Goal: Information Seeking & Learning: Learn about a topic

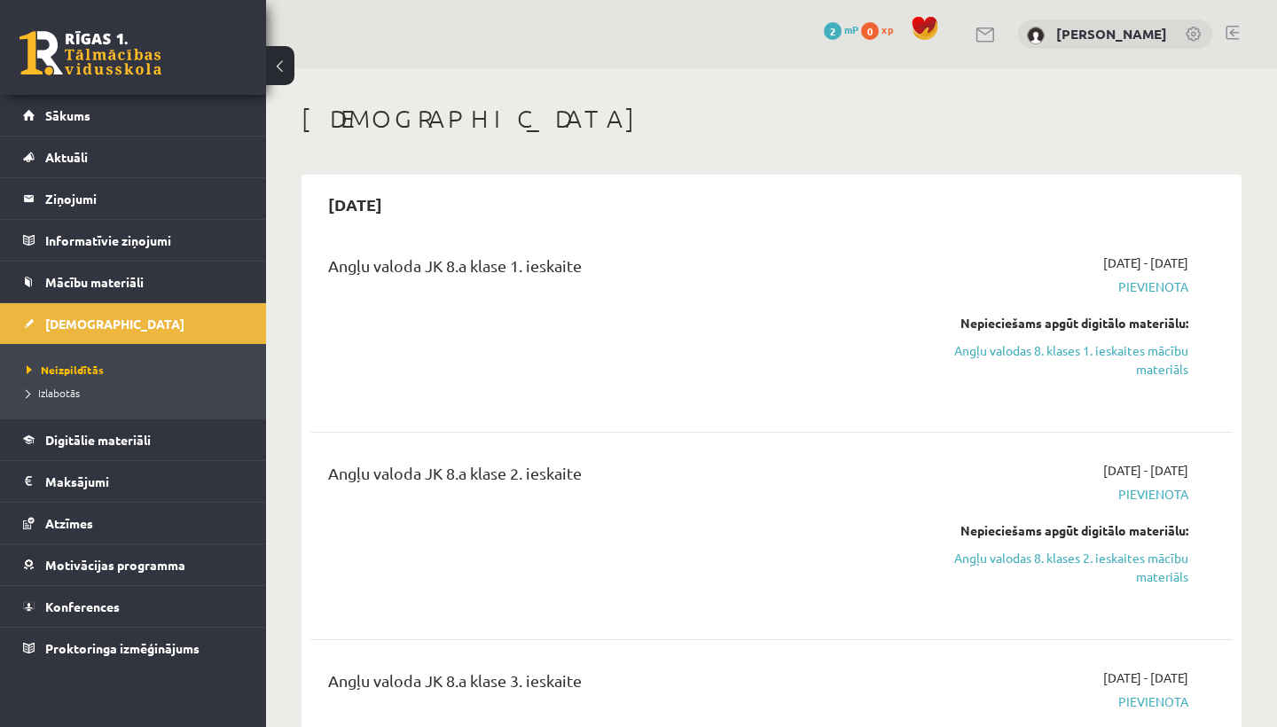
click at [554, 322] on div "Angļu valoda JK 8.a klase 1. ieskaite" at bounding box center [611, 329] width 592 height 150
click at [1111, 349] on link "Angļu valodas 8. klases 1. ieskaites mācību materiāls" at bounding box center [1054, 359] width 269 height 37
click at [801, 353] on div "Angļu valoda JK 8.a klase 1. ieskaite" at bounding box center [611, 329] width 592 height 150
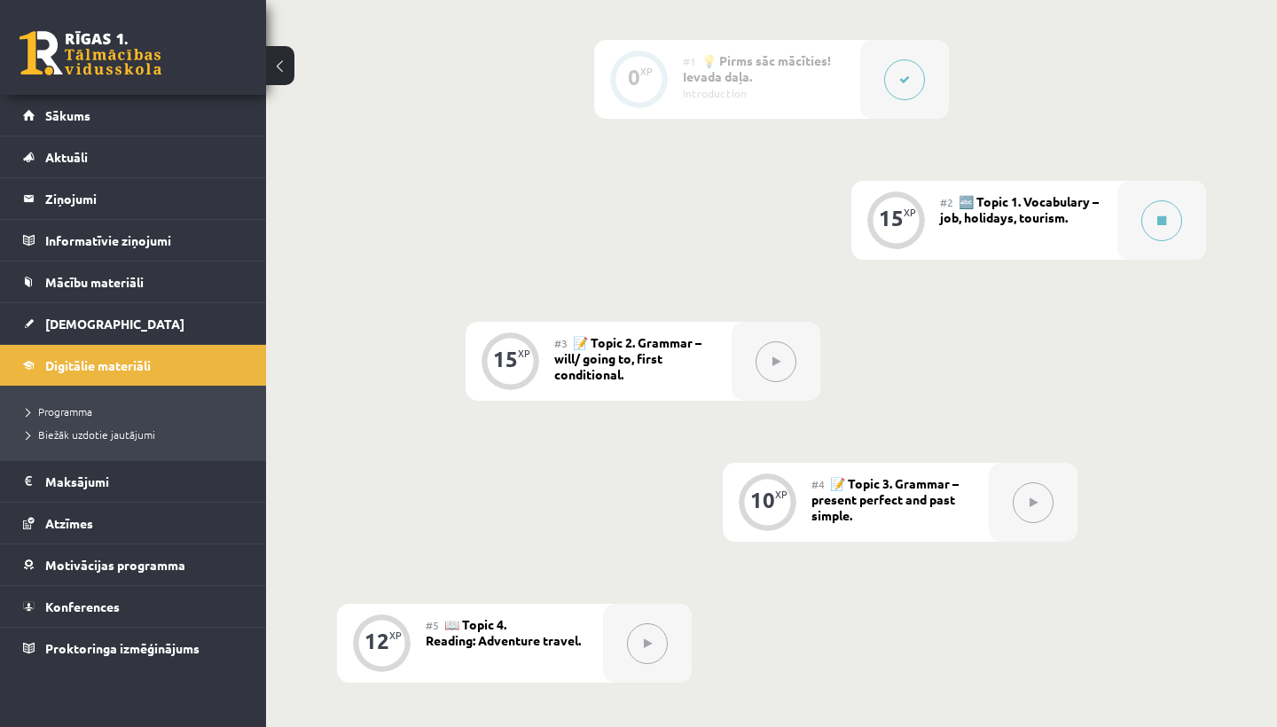
scroll to position [482, 0]
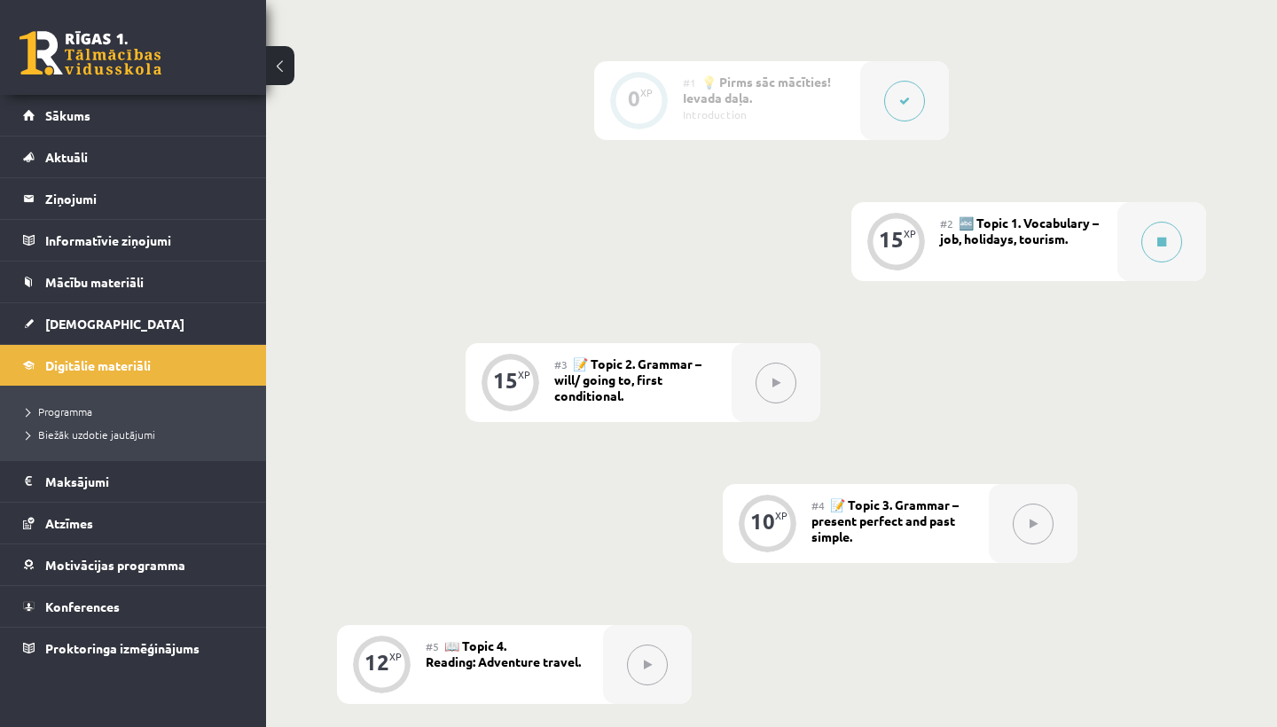
click at [1001, 240] on span "🔤 Topic 1. Vocabulary – job, holidays, tourism." at bounding box center [1019, 231] width 159 height 32
click at [1179, 244] on button at bounding box center [1161, 242] width 41 height 41
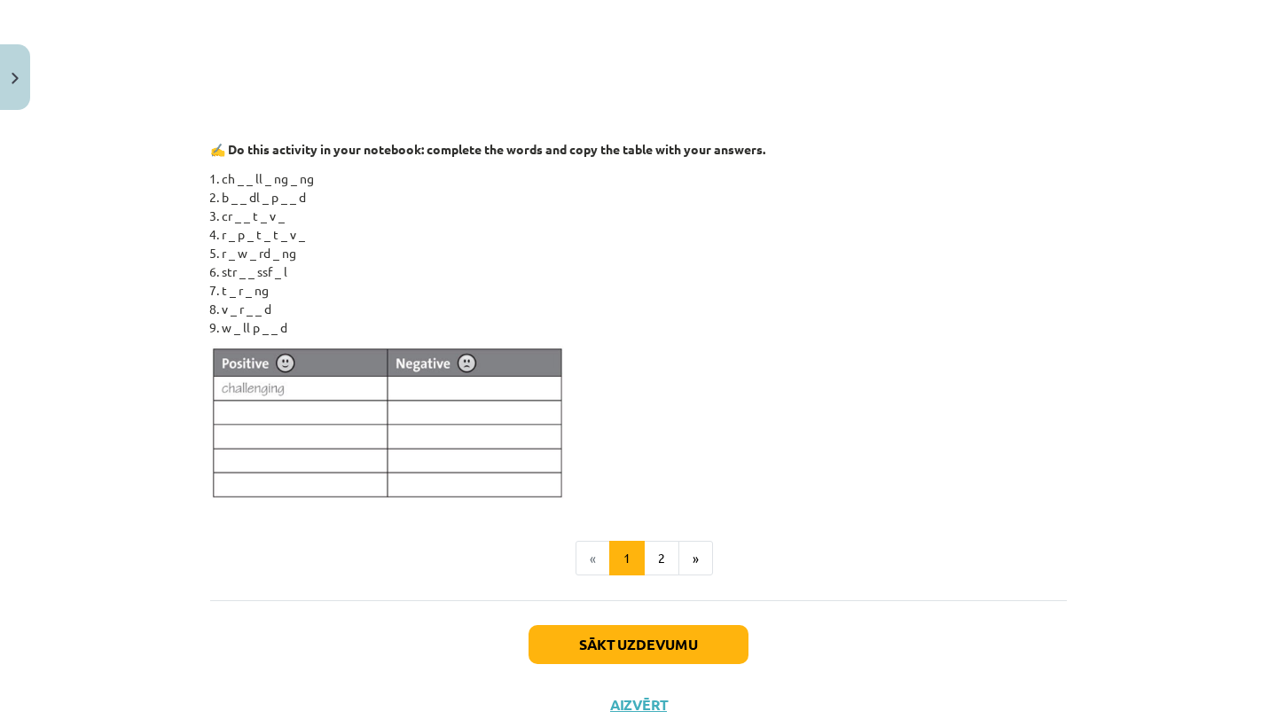
scroll to position [1161, 0]
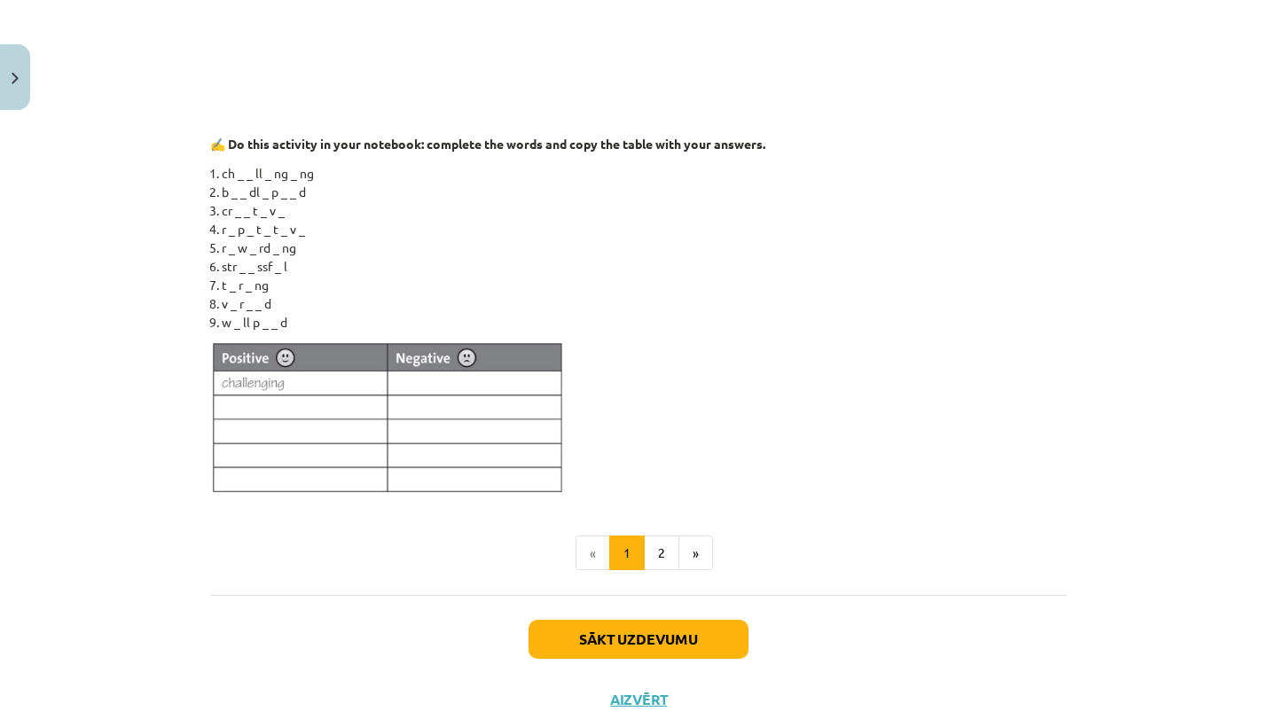
click at [238, 379] on img at bounding box center [387, 418] width 355 height 155
click at [220, 399] on img at bounding box center [387, 418] width 355 height 155
click at [223, 373] on img at bounding box center [387, 418] width 355 height 155
click at [655, 553] on button "2" at bounding box center [661, 553] width 35 height 35
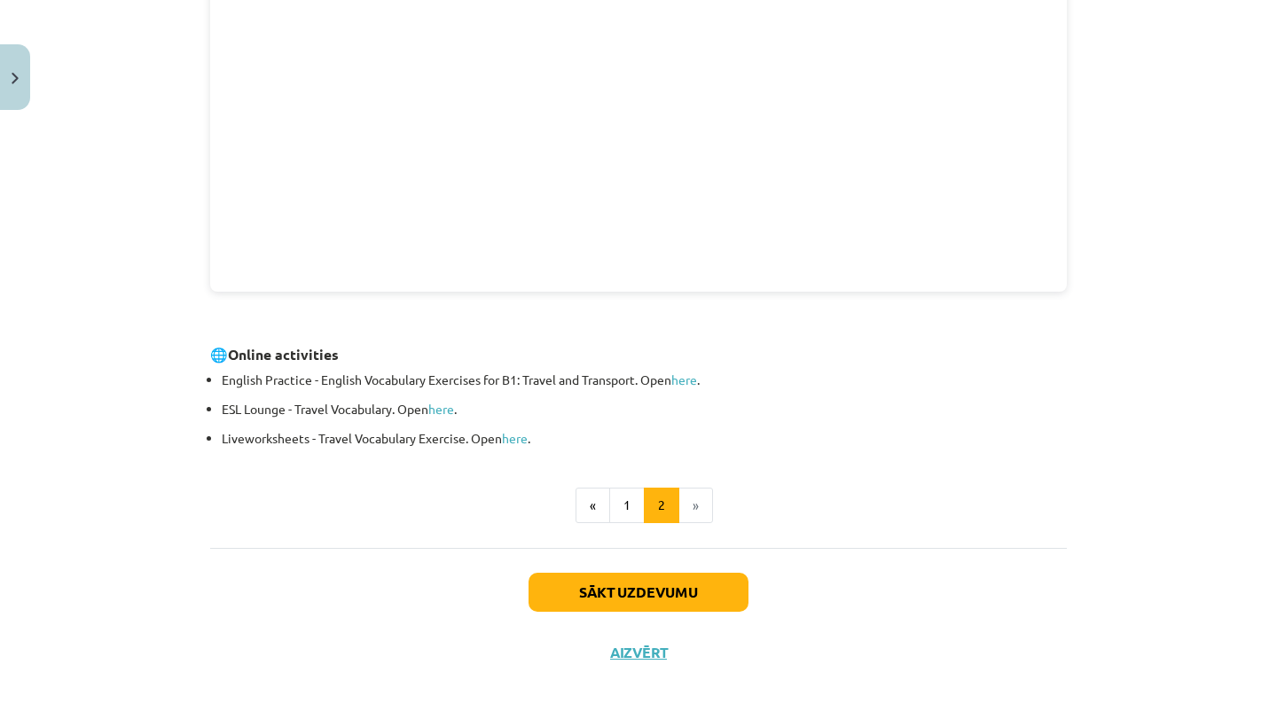
scroll to position [558, 0]
click at [644, 596] on button "Sākt uzdevumu" at bounding box center [639, 594] width 220 height 39
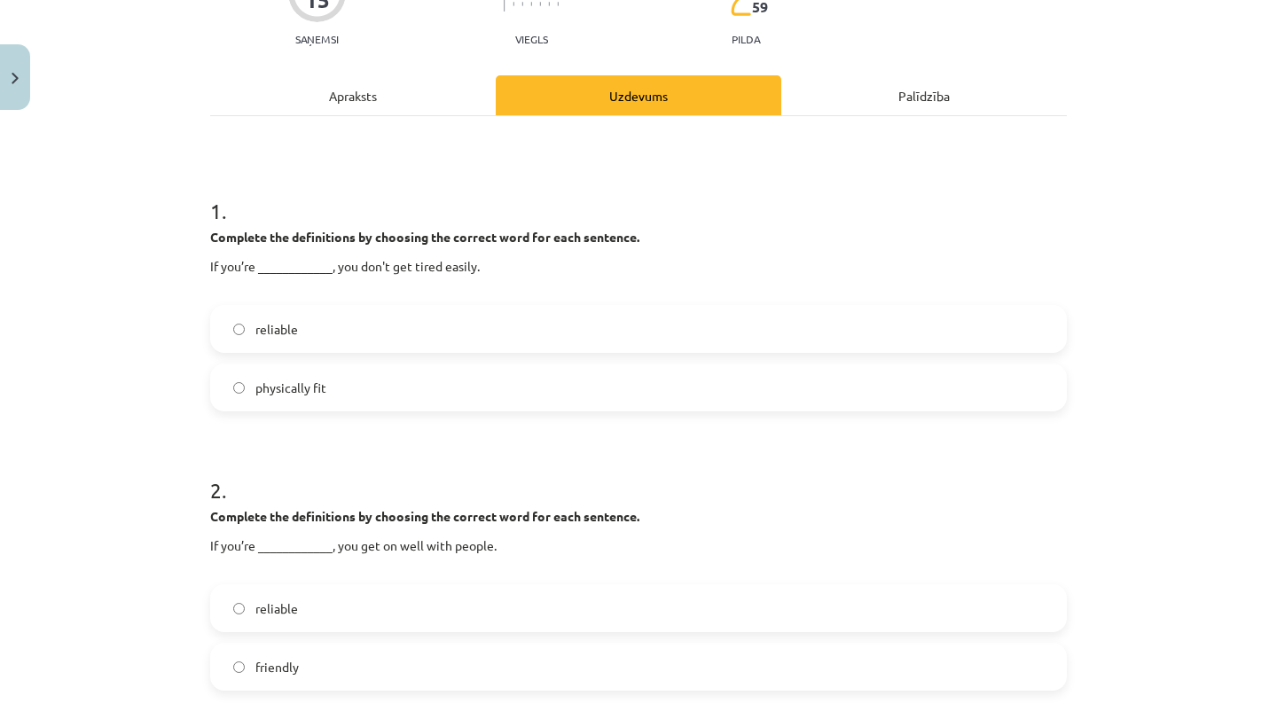
scroll to position [184, 0]
click at [187, 262] on div "Mācību tēma: Angļu valodas 8. klases 1. ieskaites mācību materiāls #2 🔤 Topic 1…" at bounding box center [638, 363] width 1277 height 727
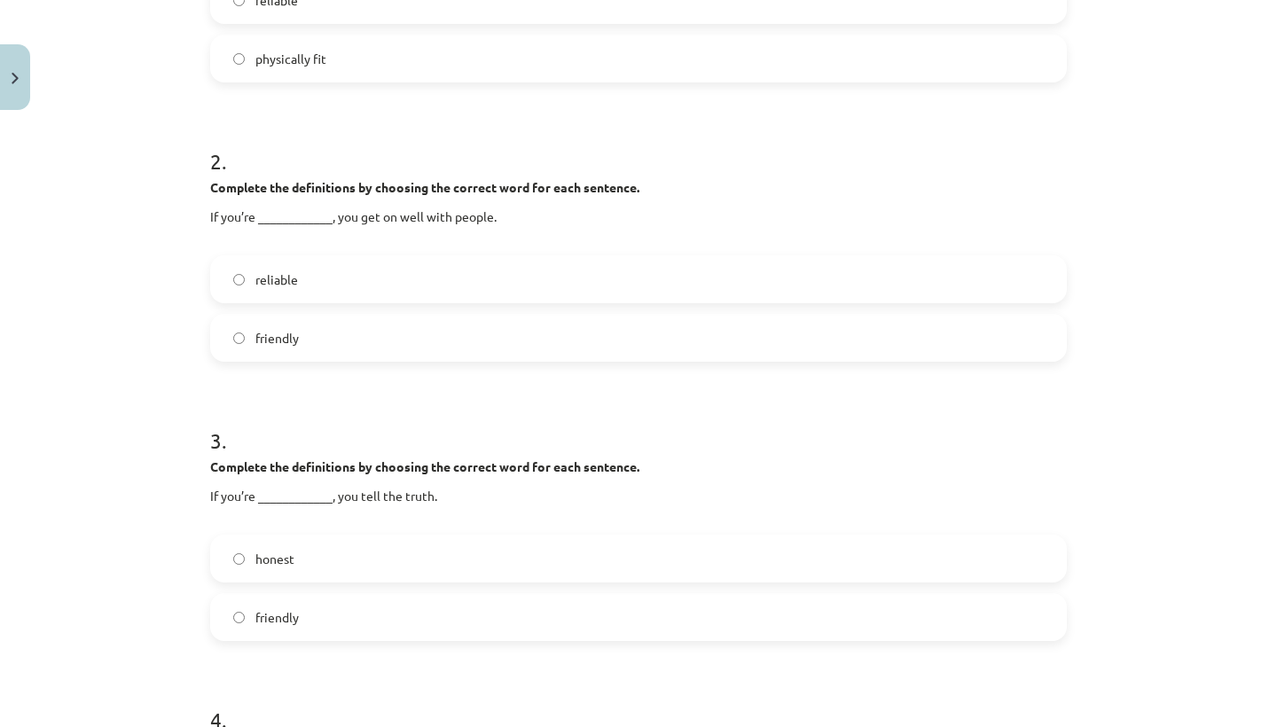
scroll to position [527, 0]
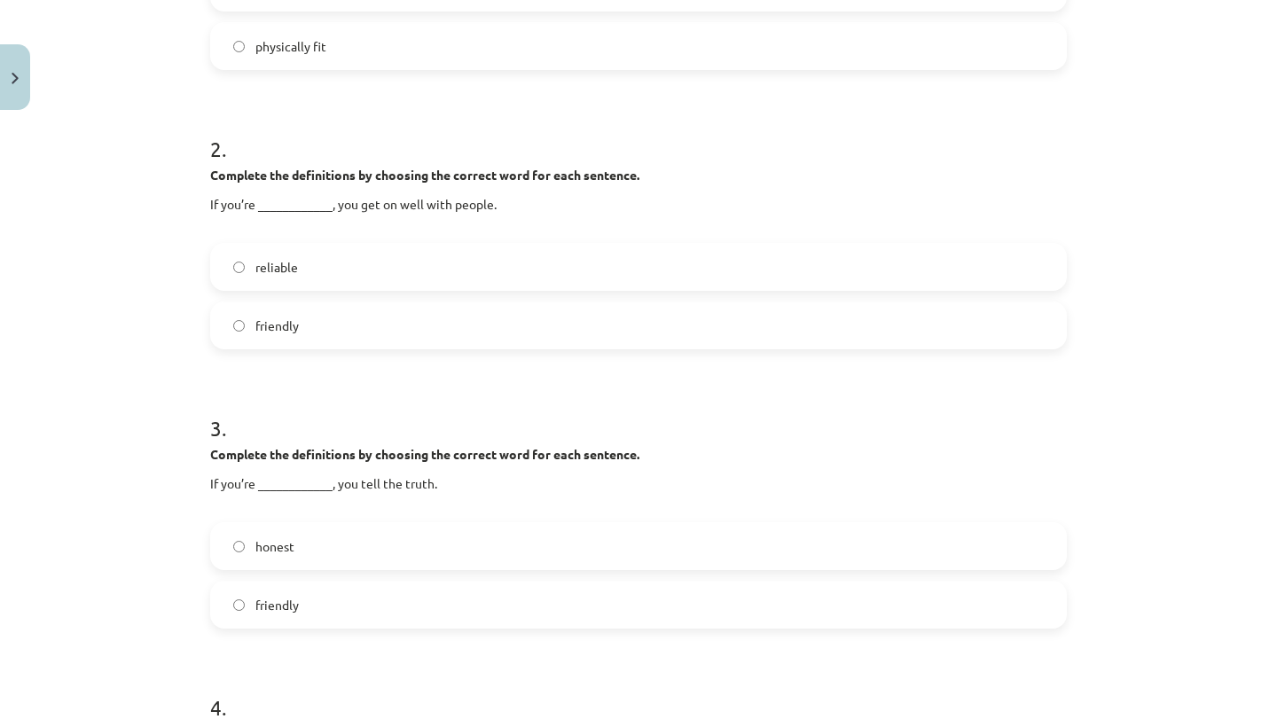
click at [233, 322] on label "friendly" at bounding box center [638, 325] width 853 height 44
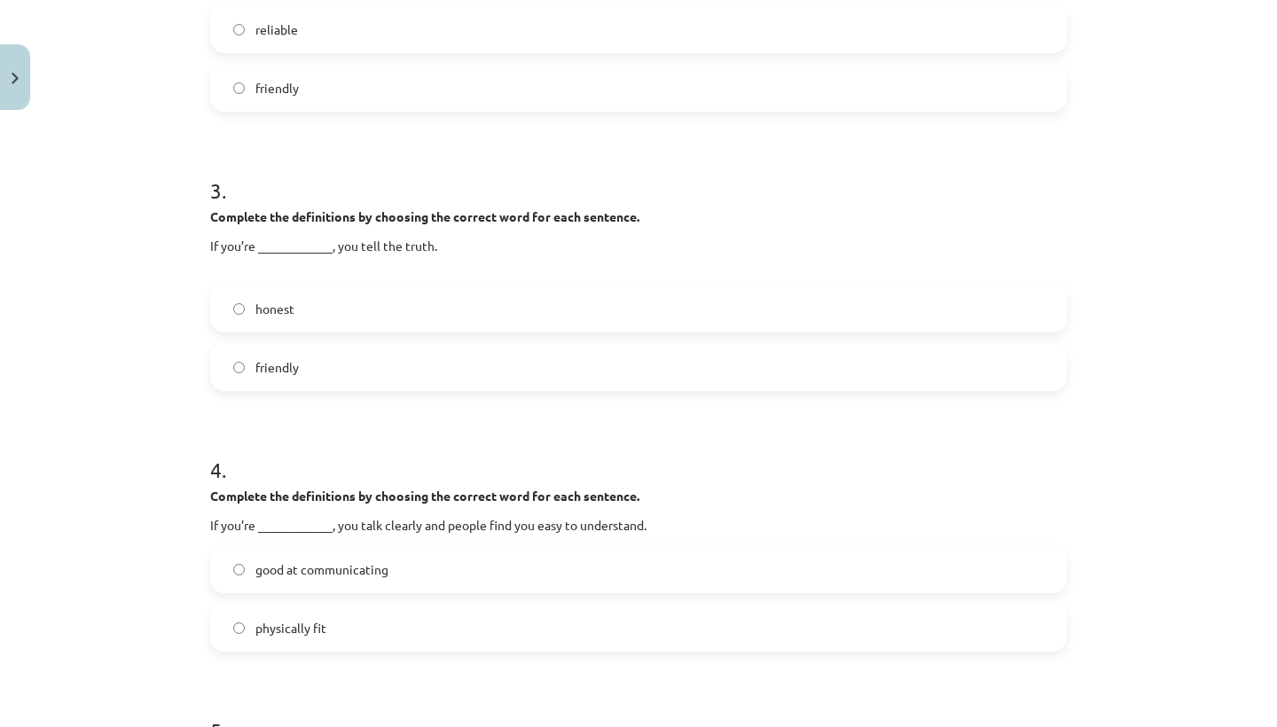
scroll to position [781, 0]
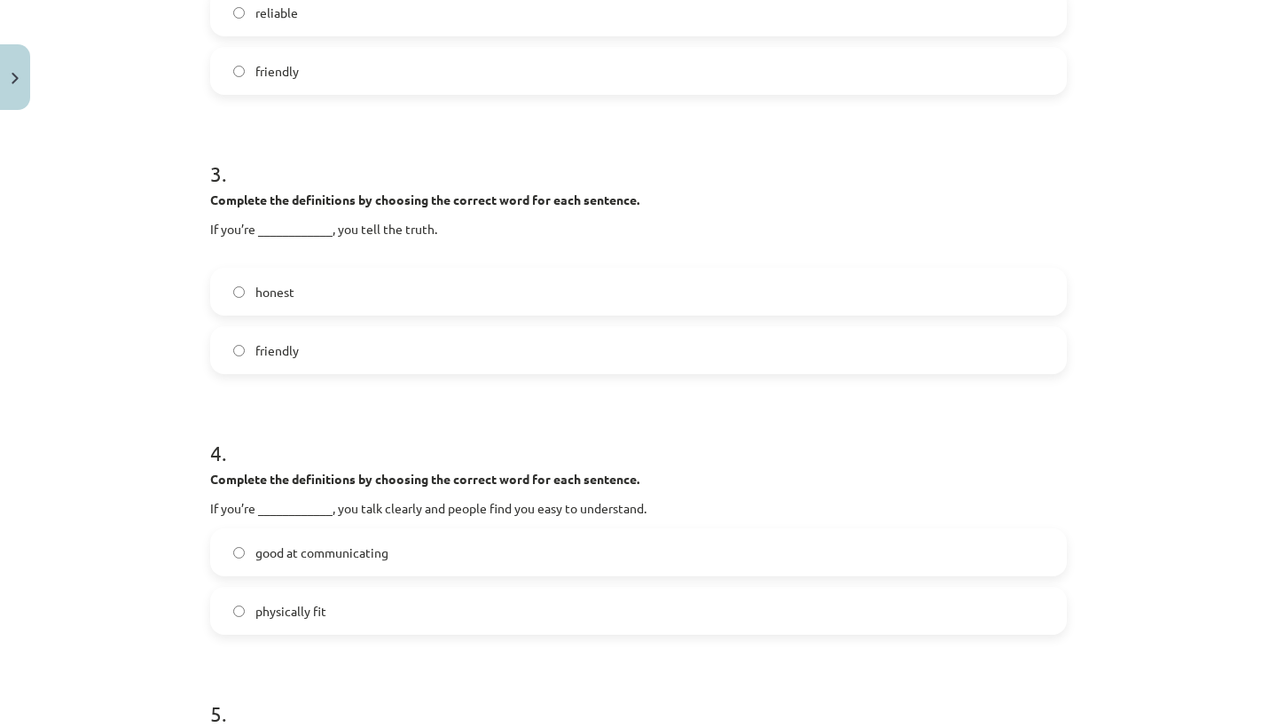
click at [245, 293] on label "honest" at bounding box center [638, 292] width 853 height 44
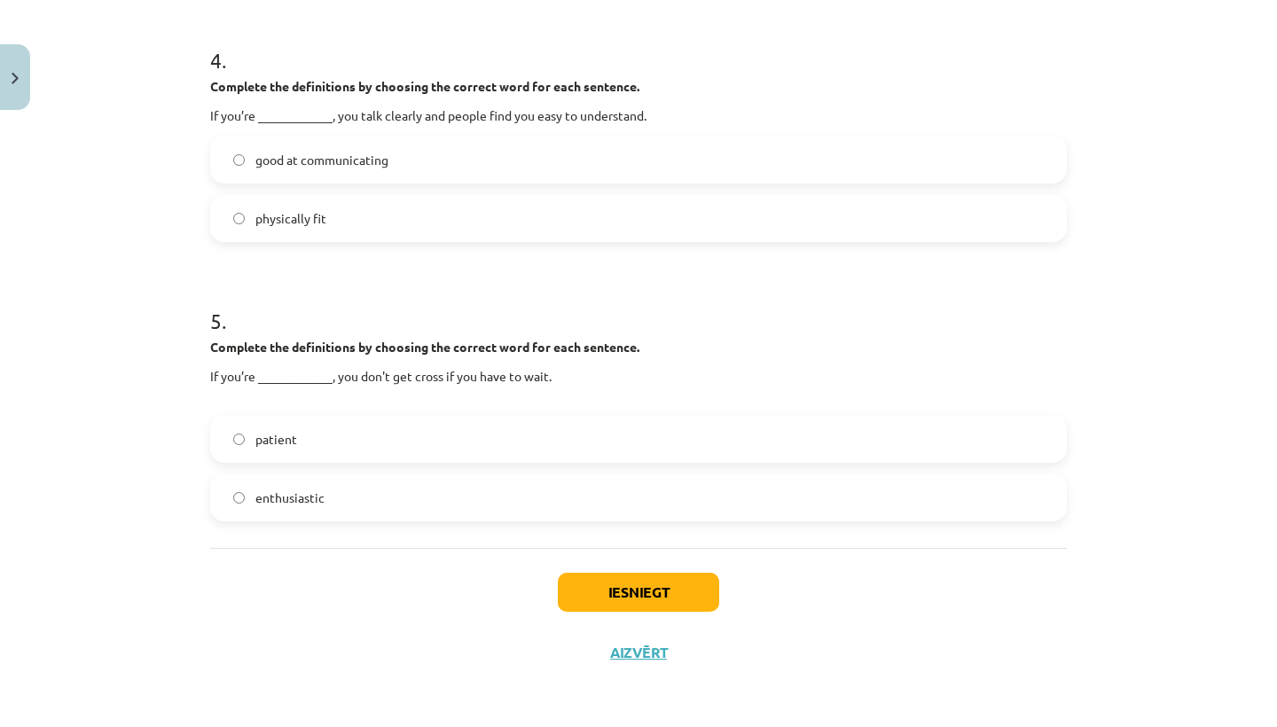
scroll to position [1177, 0]
click at [234, 429] on label "patient" at bounding box center [638, 439] width 853 height 44
click at [647, 591] on button "Iesniegt" at bounding box center [638, 592] width 161 height 39
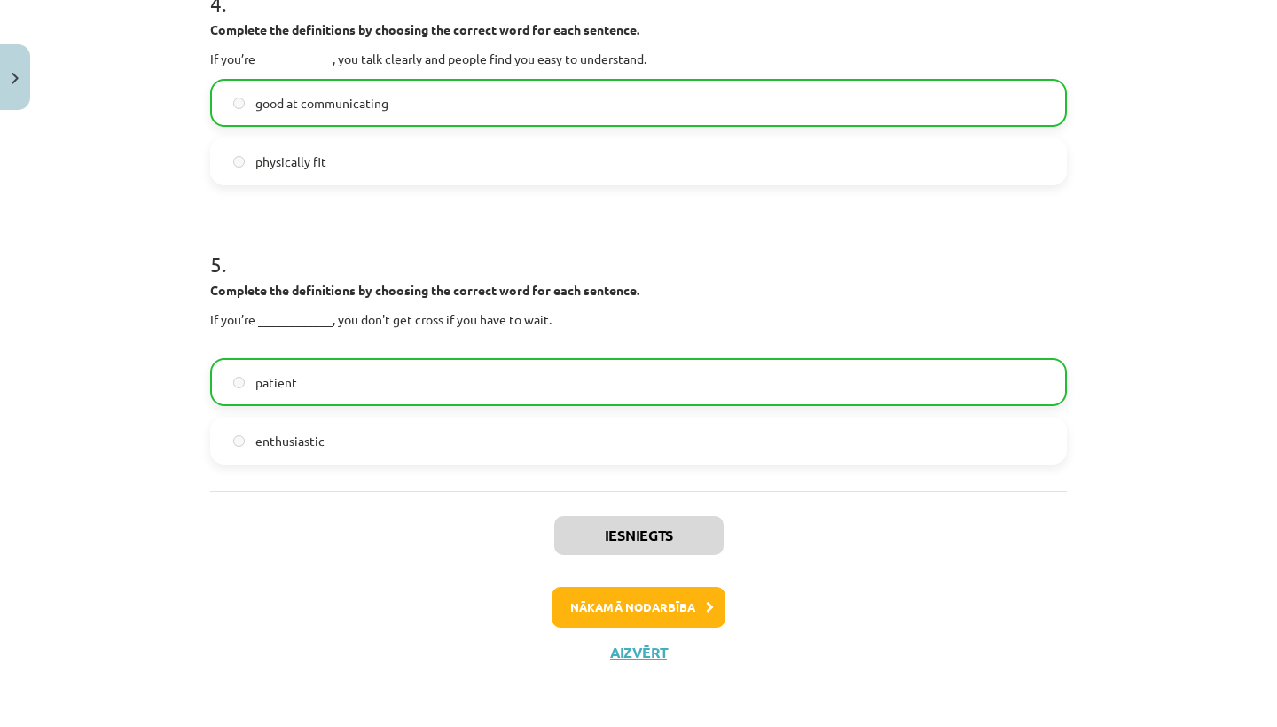
scroll to position [1233, 0]
click at [671, 608] on button "Nākamā nodarbība" at bounding box center [639, 607] width 174 height 41
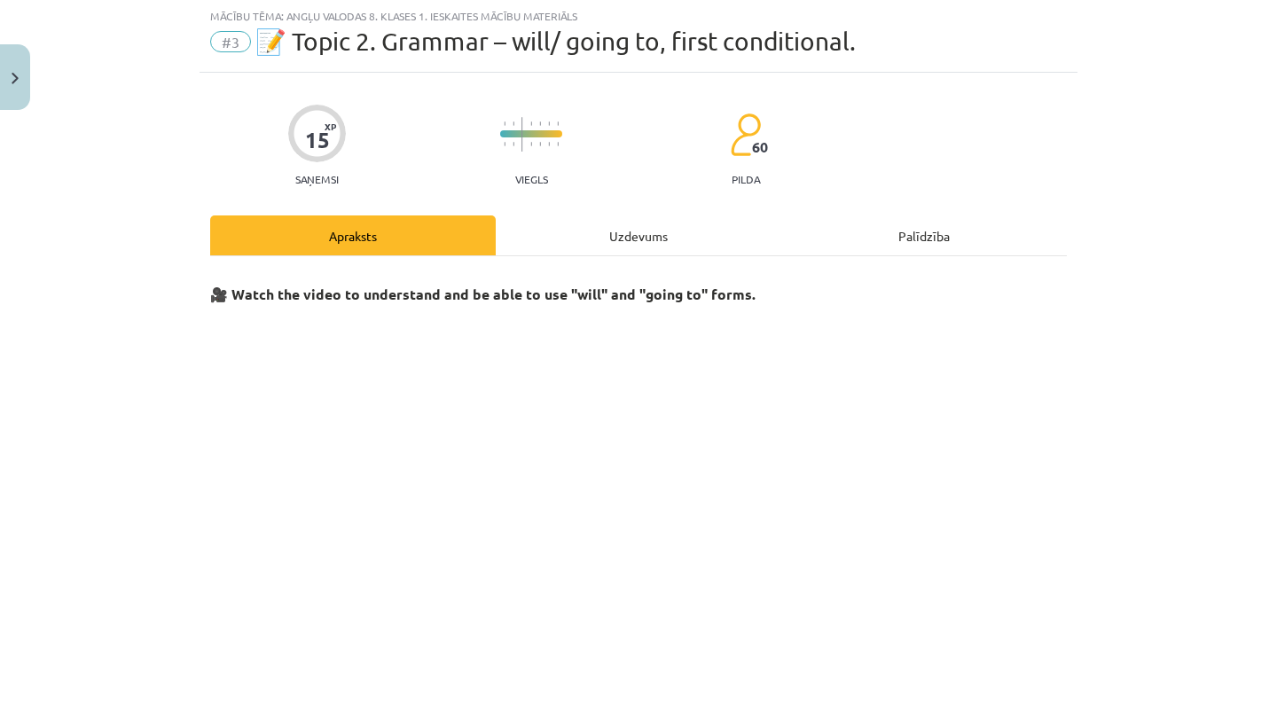
scroll to position [44, 0]
click at [326, 131] on span "XP" at bounding box center [331, 127] width 12 height 10
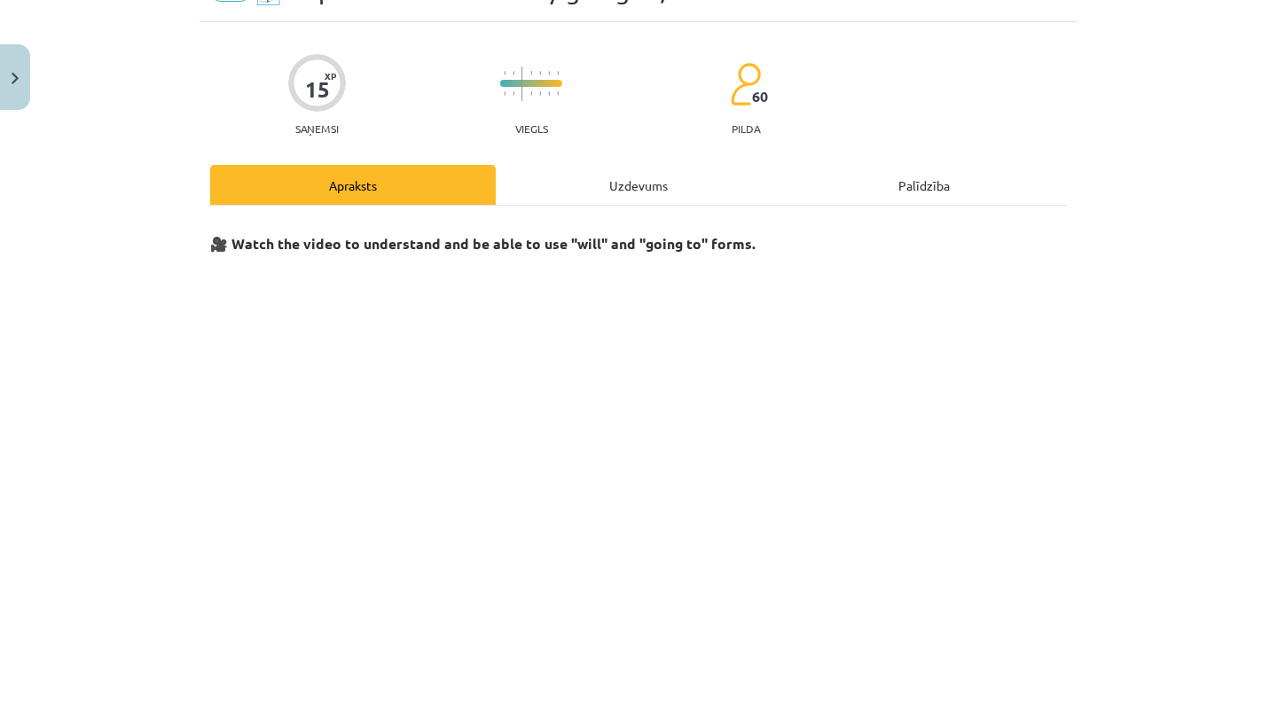
scroll to position [103, 0]
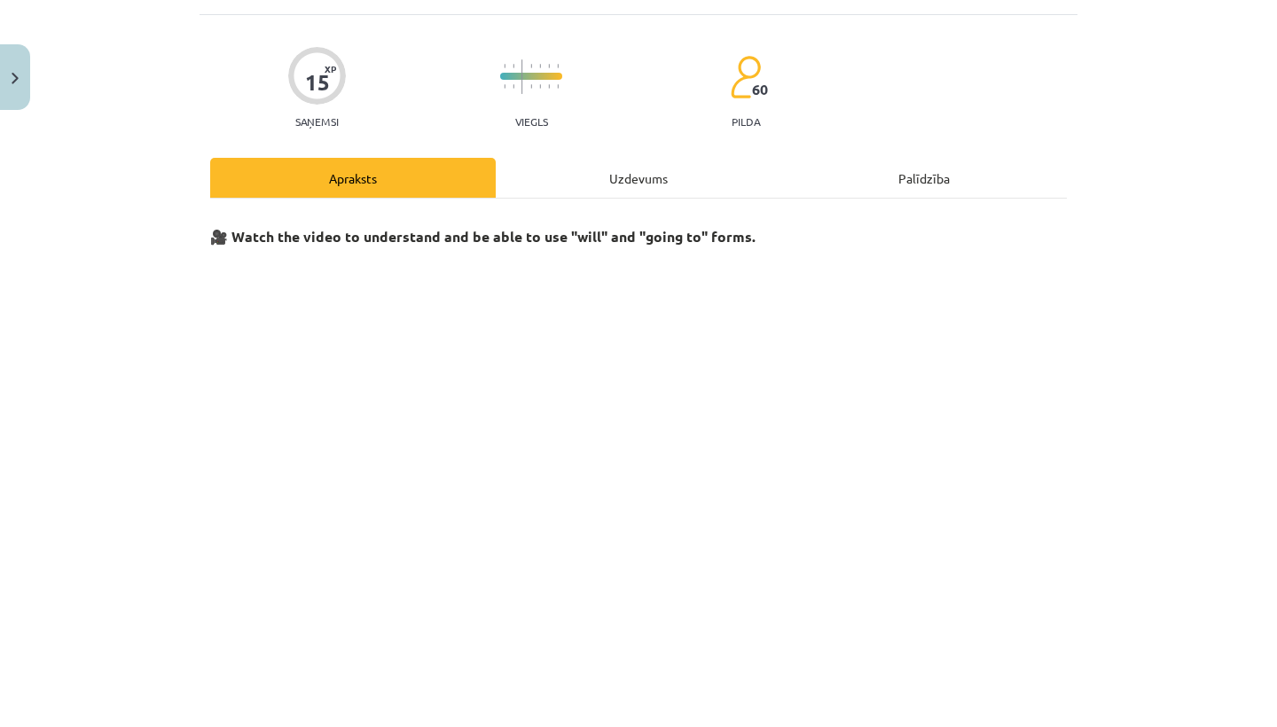
click at [902, 176] on div "Palīdzība" at bounding box center [924, 178] width 286 height 40
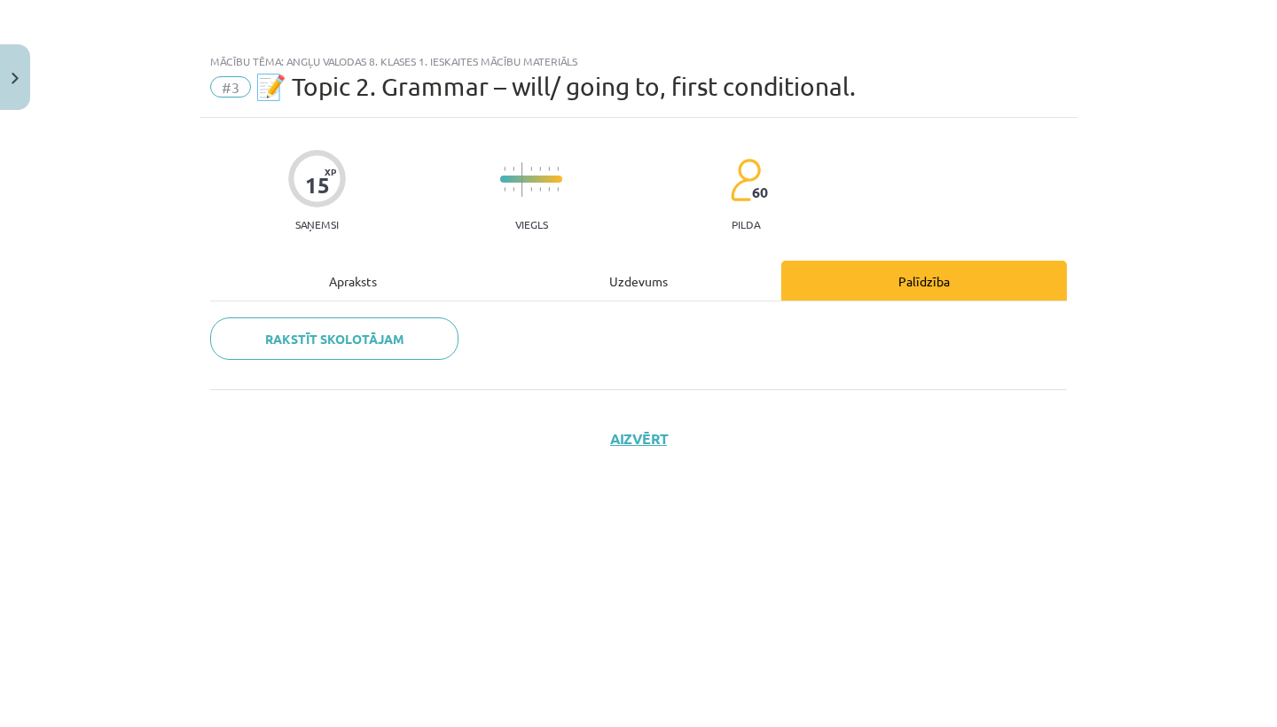
click at [376, 274] on div "Apraksts" at bounding box center [353, 281] width 286 height 40
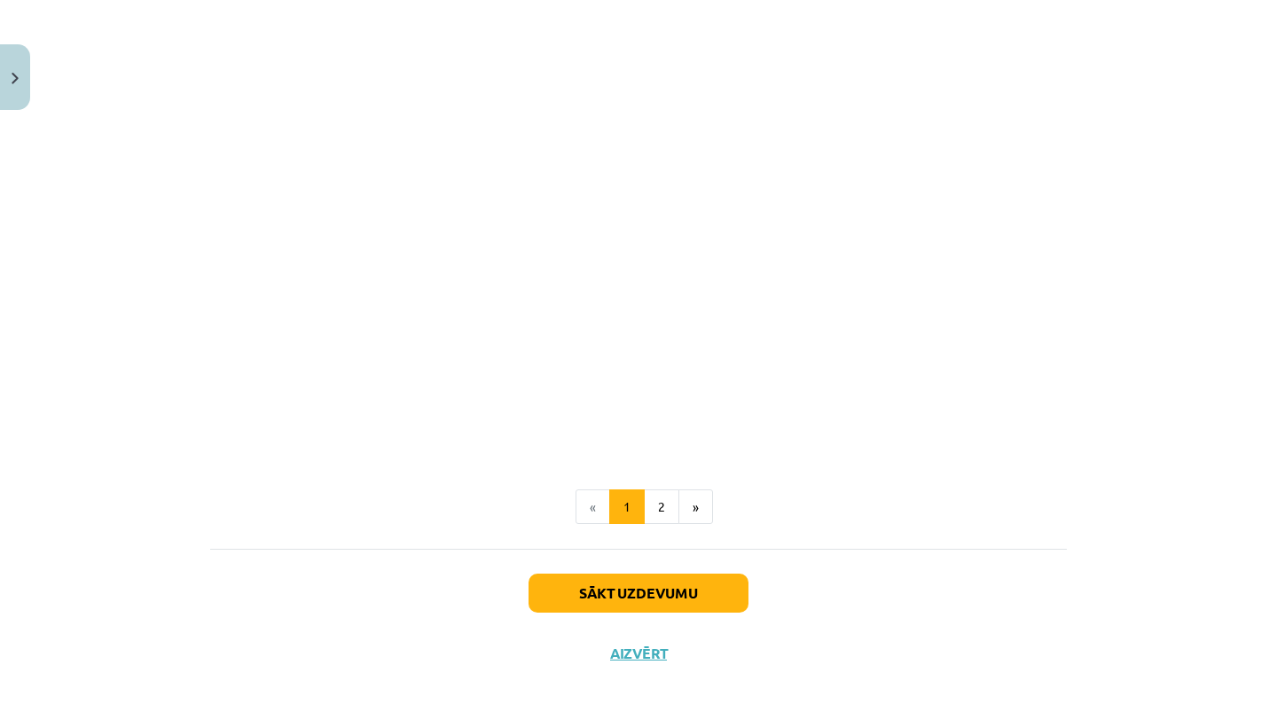
scroll to position [2114, 0]
click at [656, 496] on button "2" at bounding box center [661, 507] width 35 height 35
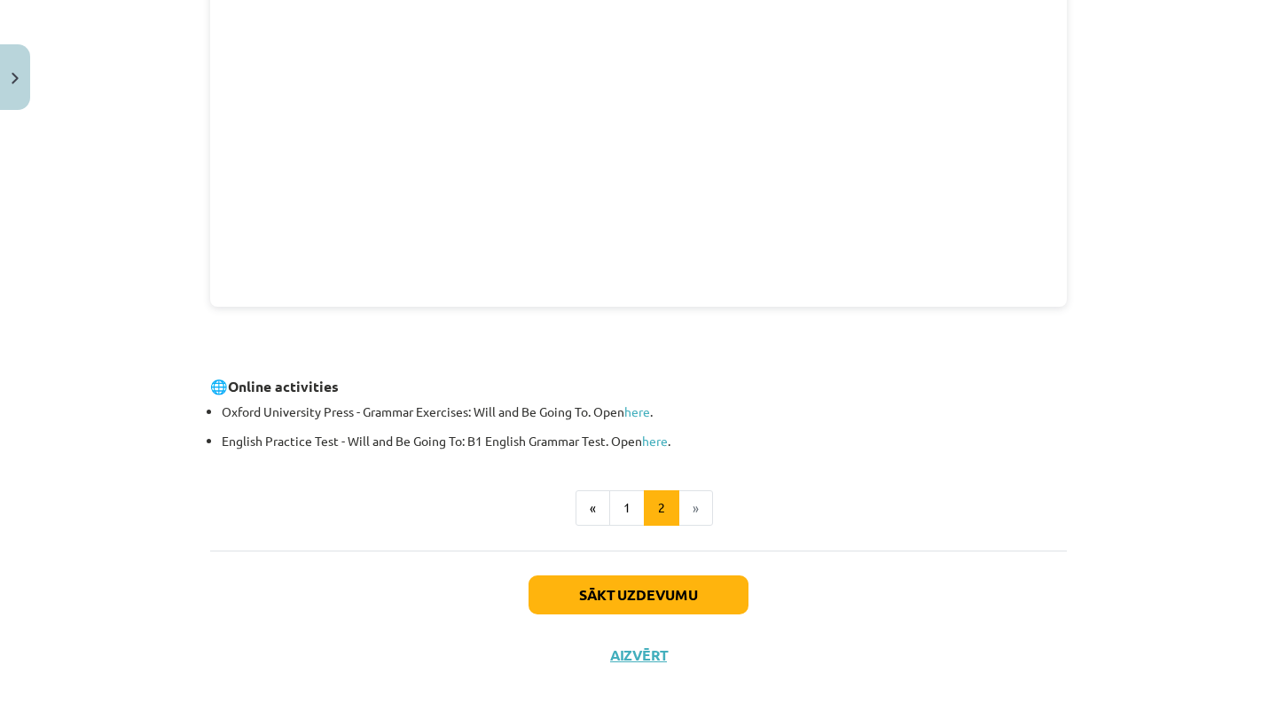
scroll to position [465, 0]
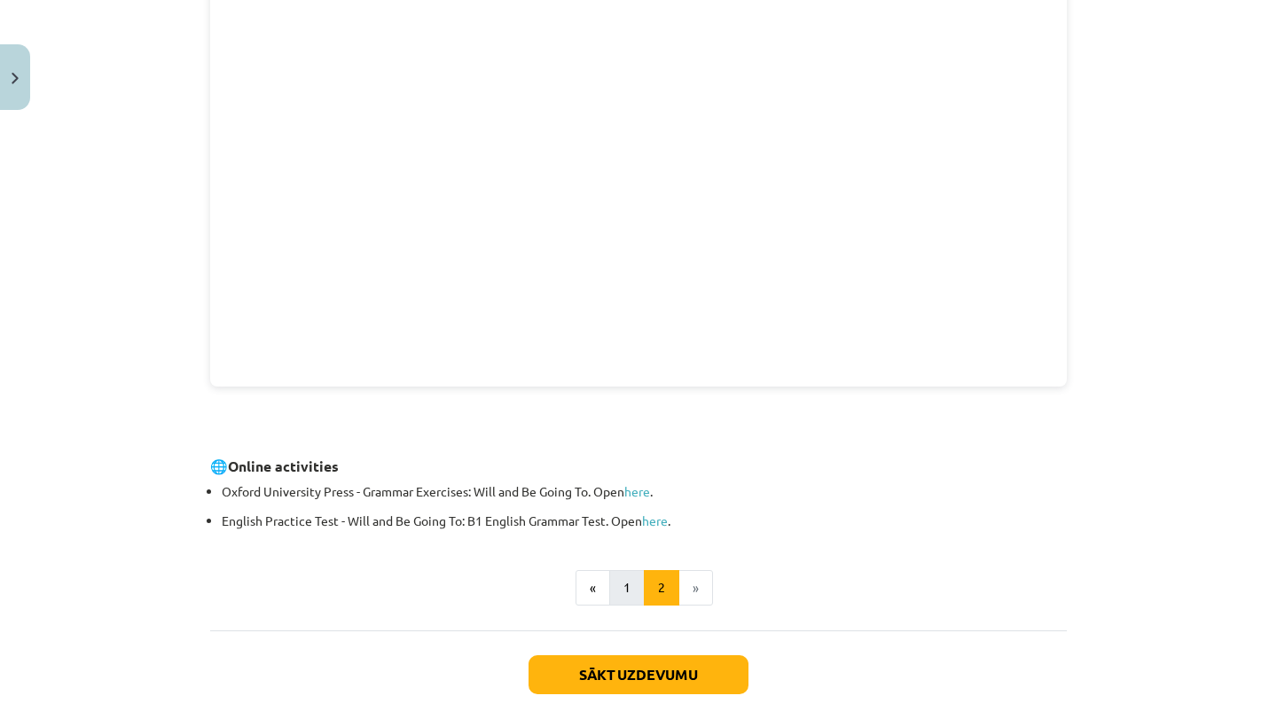
click at [623, 586] on button "1" at bounding box center [626, 587] width 35 height 35
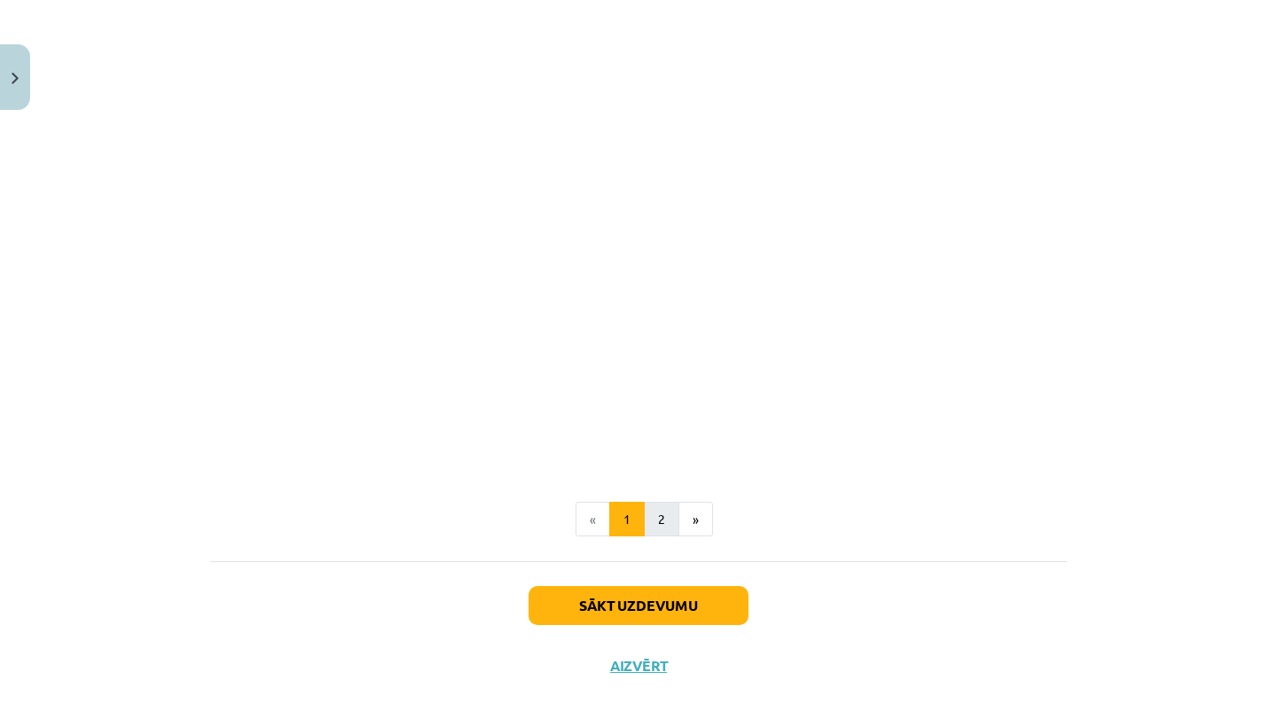
scroll to position [2114, 0]
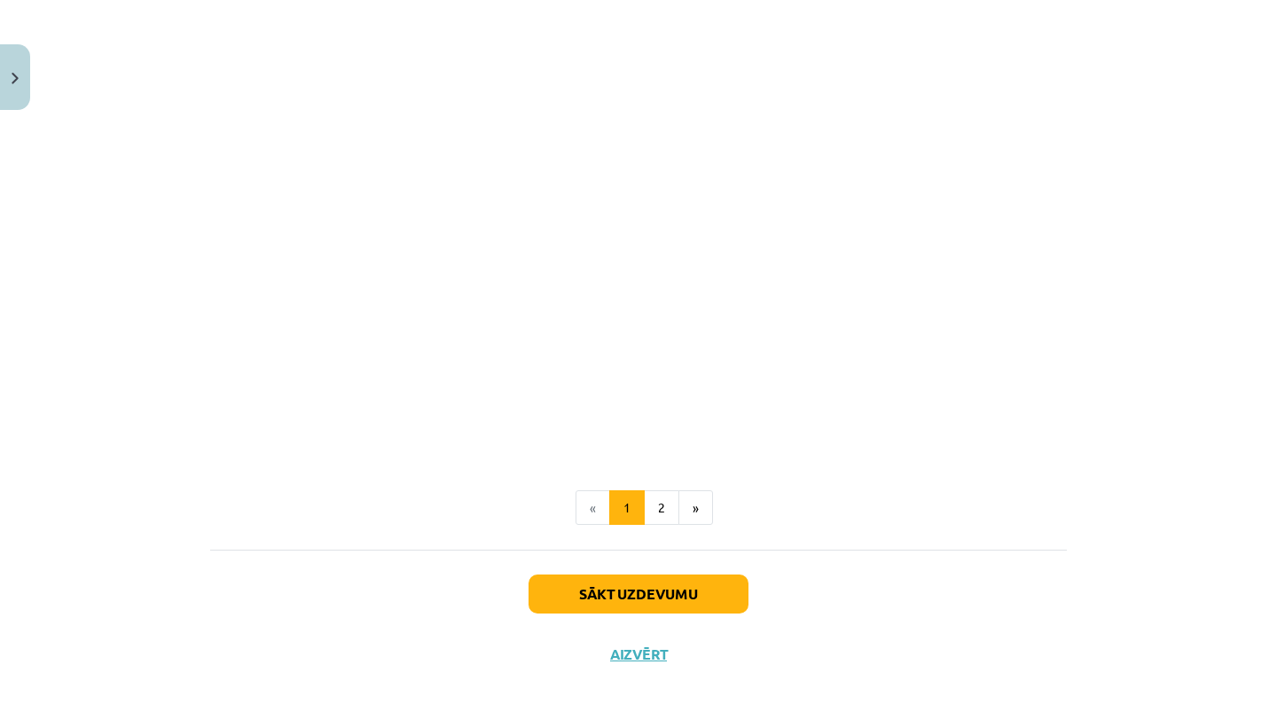
click at [641, 594] on button "Sākt uzdevumu" at bounding box center [639, 594] width 220 height 39
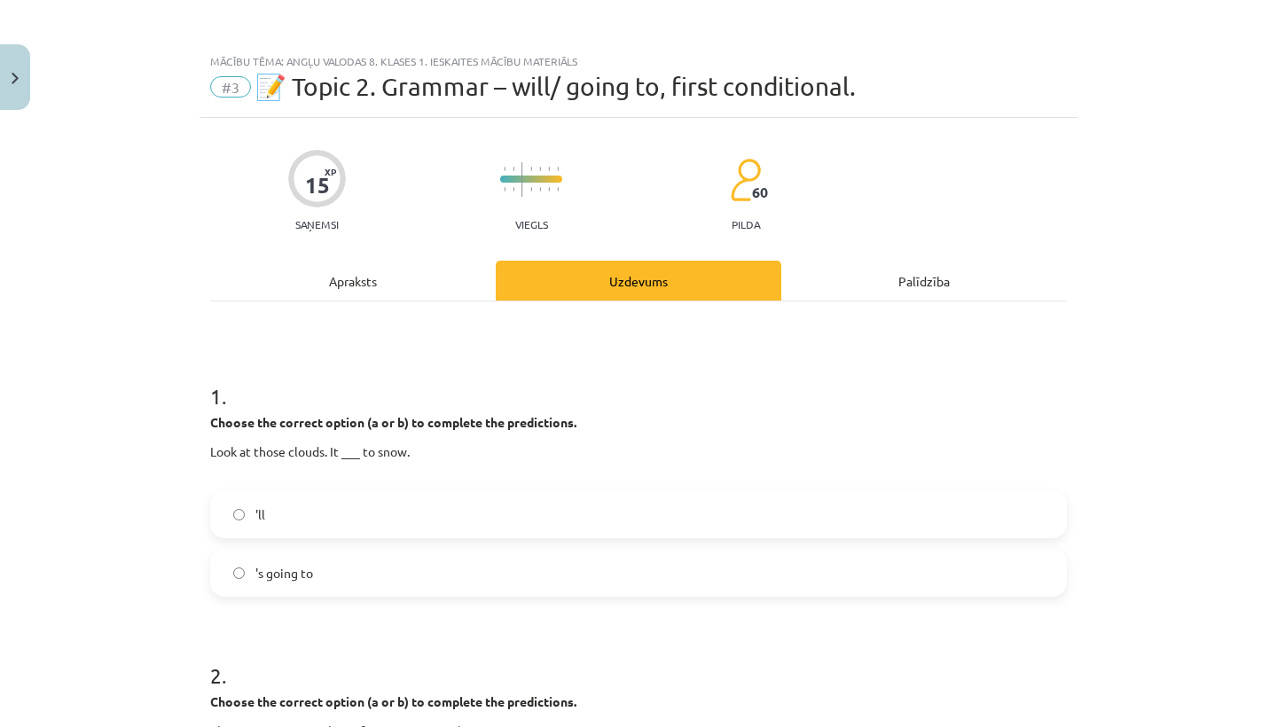
scroll to position [0, 0]
click at [292, 576] on span "'s going to" at bounding box center [284, 573] width 58 height 19
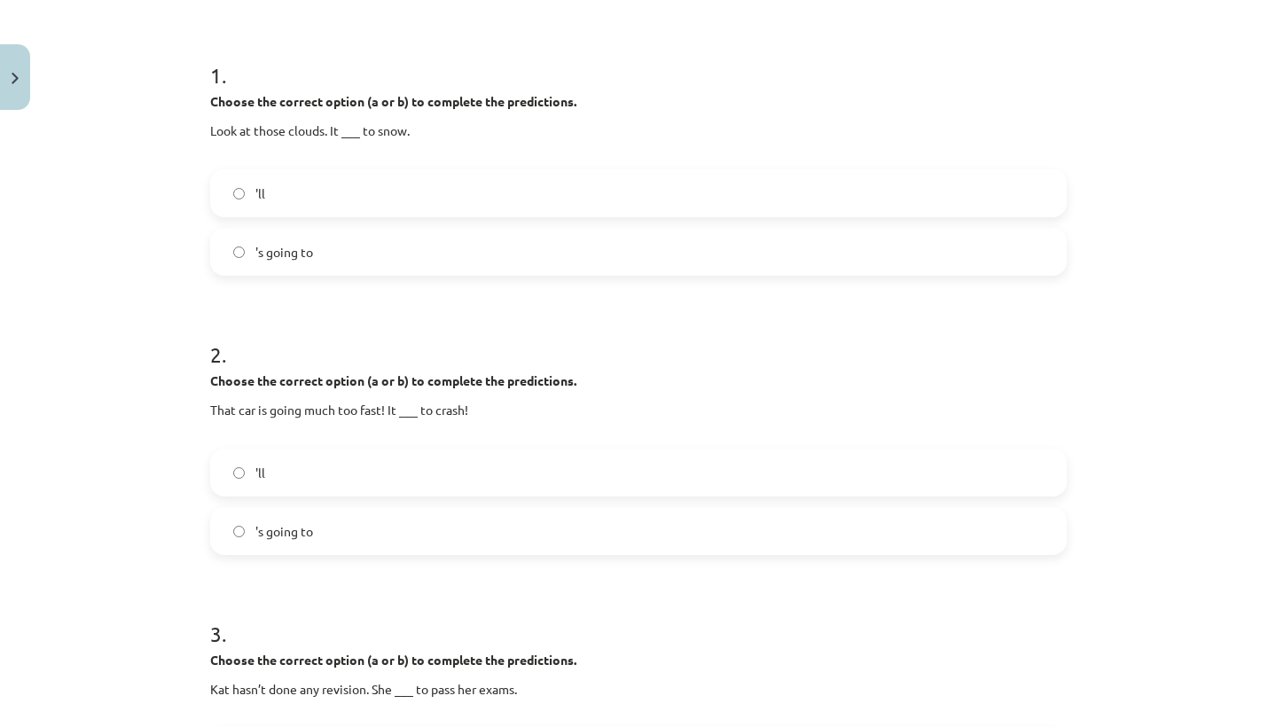
scroll to position [323, 0]
click at [291, 482] on label "'ll" at bounding box center [638, 471] width 853 height 44
click at [270, 482] on label "'ll" at bounding box center [638, 471] width 853 height 44
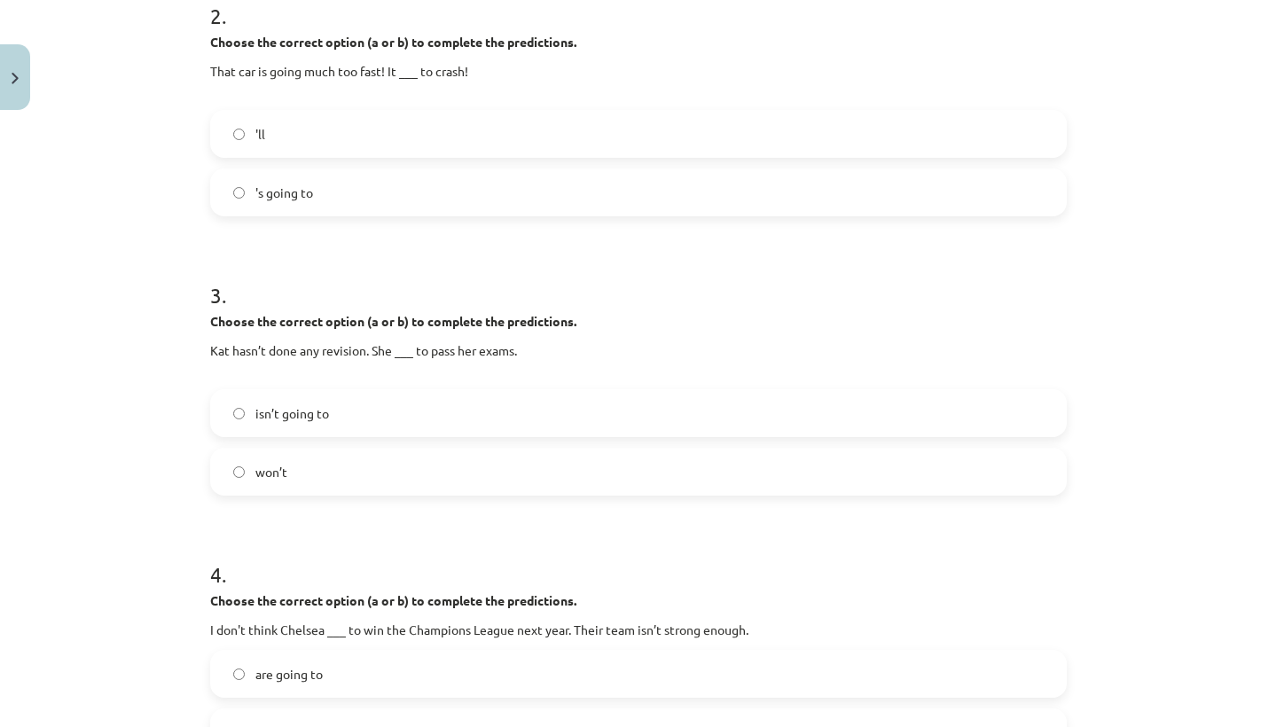
scroll to position [608, 0]
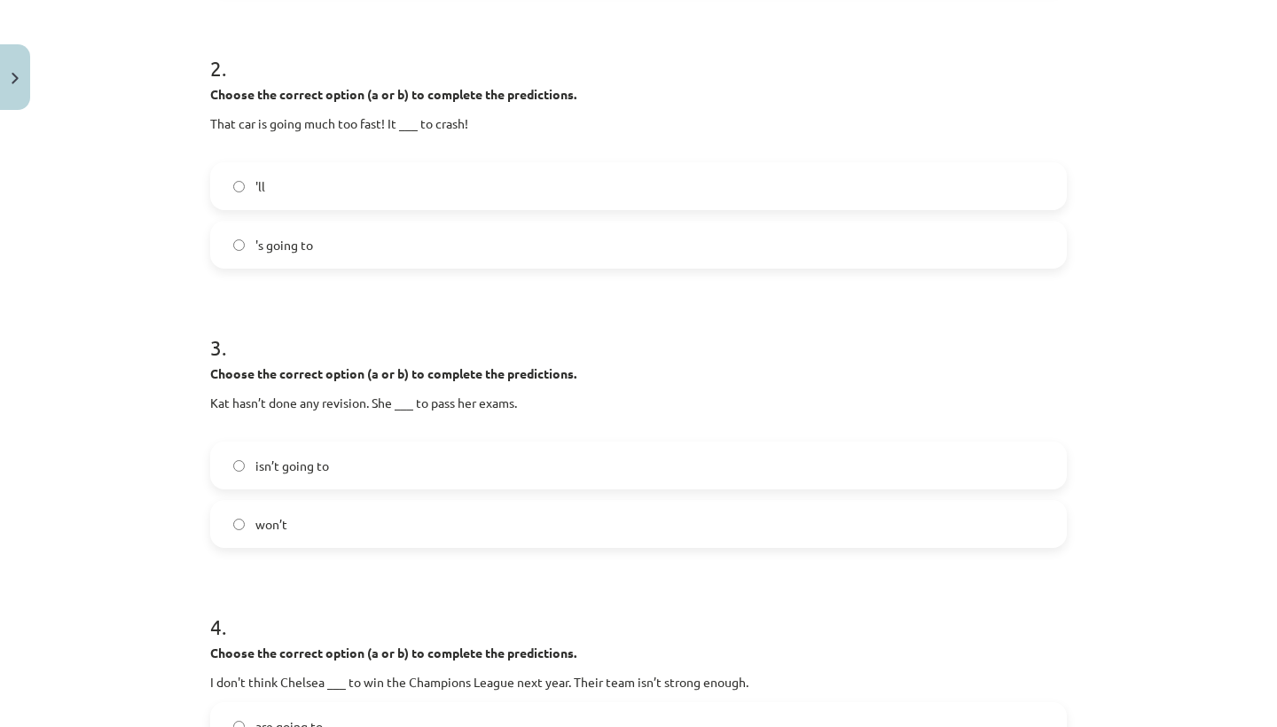
click at [291, 522] on label "won’t" at bounding box center [638, 524] width 853 height 44
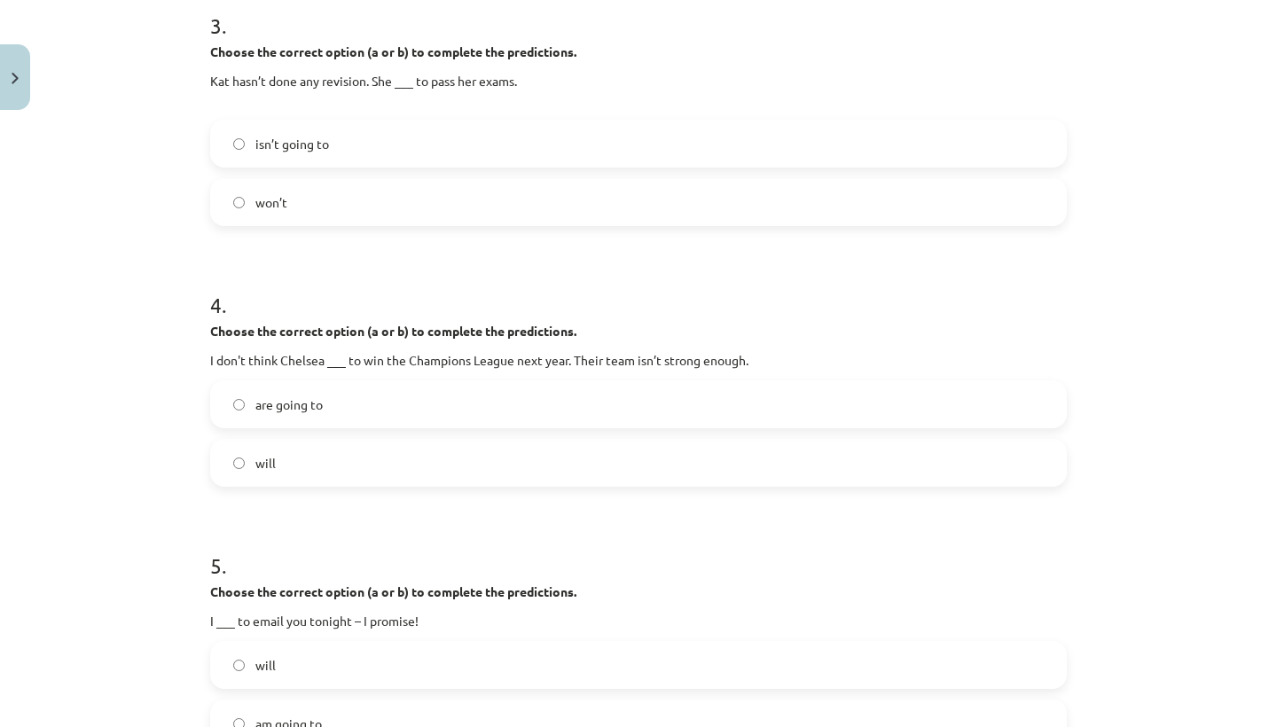
scroll to position [931, 0]
click at [259, 470] on span "will" at bounding box center [265, 461] width 20 height 19
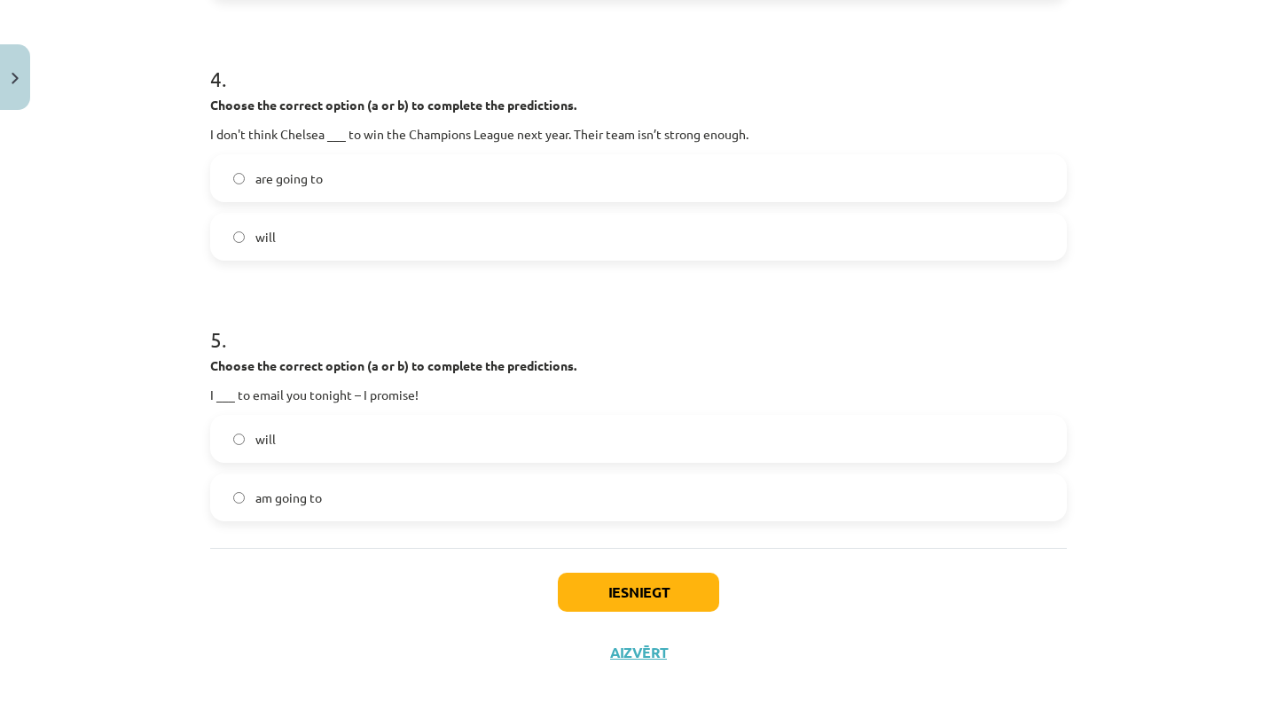
scroll to position [1158, 0]
click at [295, 495] on span "am going to" at bounding box center [288, 498] width 67 height 19
click at [589, 578] on button "Iesniegt" at bounding box center [638, 592] width 161 height 39
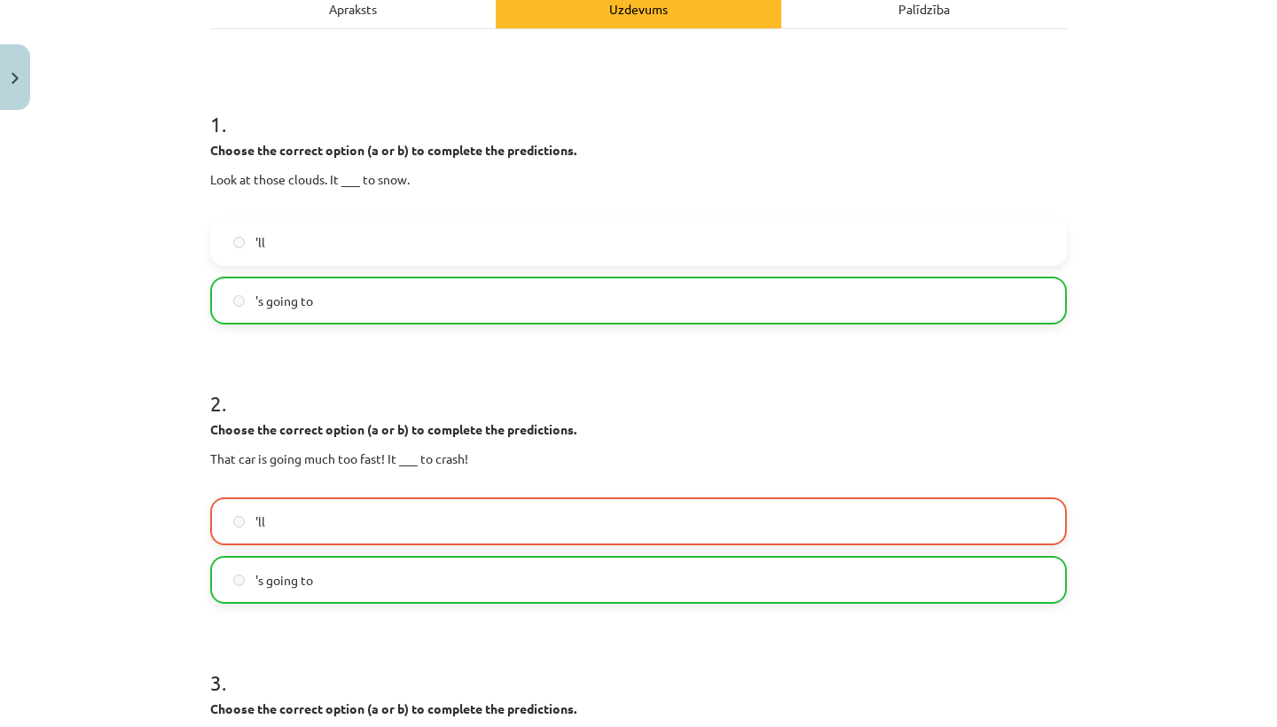
scroll to position [338, 0]
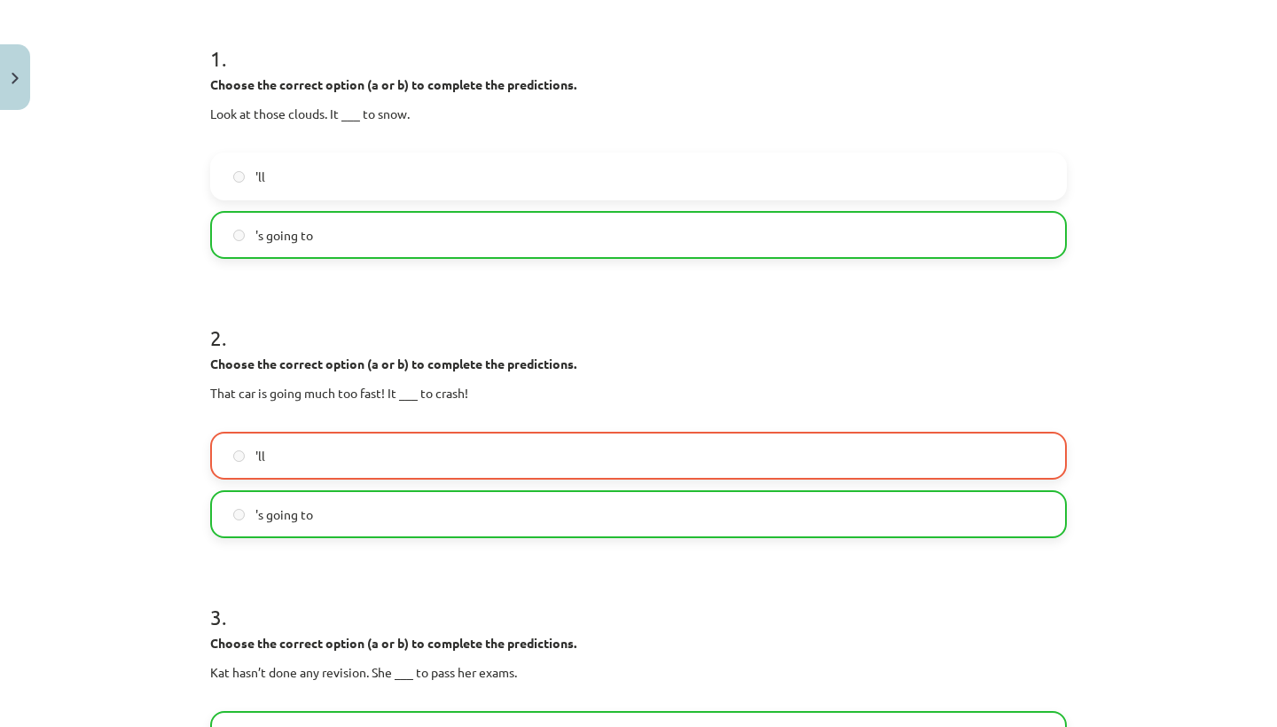
click at [238, 523] on label "'s going to" at bounding box center [638, 514] width 853 height 44
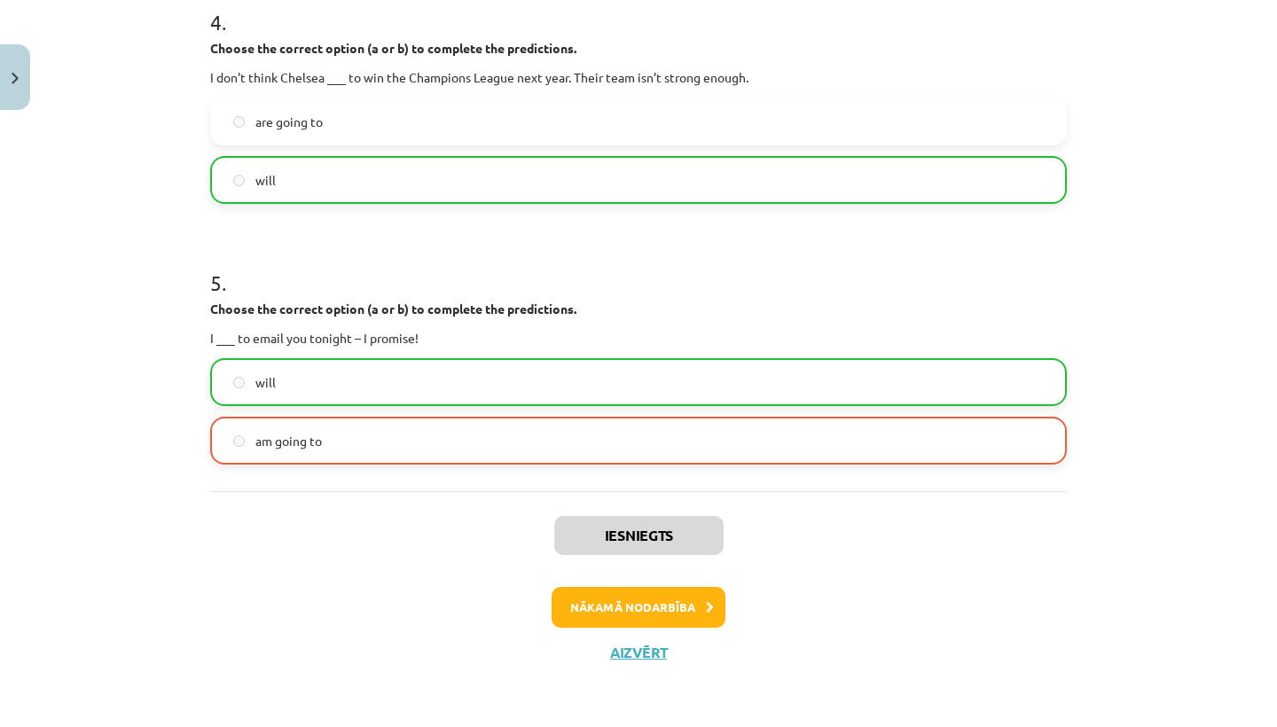
scroll to position [1214, 0]
click at [679, 602] on button "Nākamā nodarbība" at bounding box center [639, 607] width 174 height 41
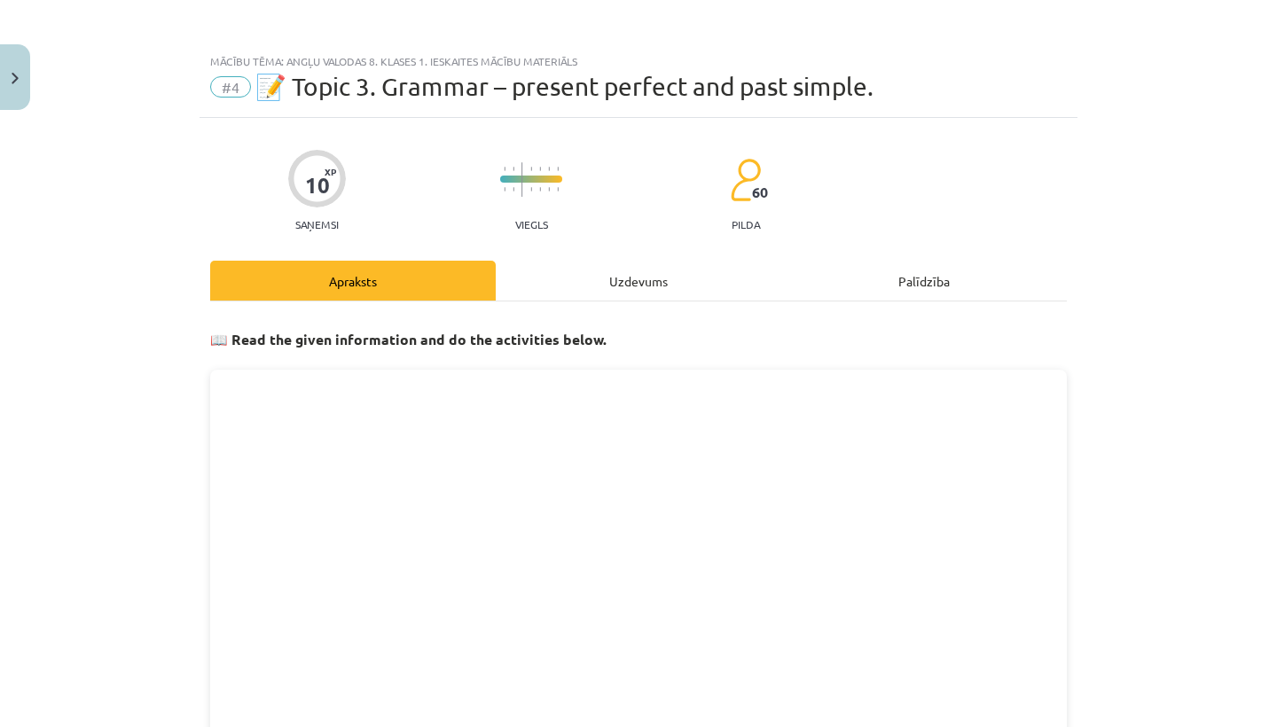
scroll to position [0, 0]
click at [19, 67] on button "Close" at bounding box center [15, 77] width 30 height 66
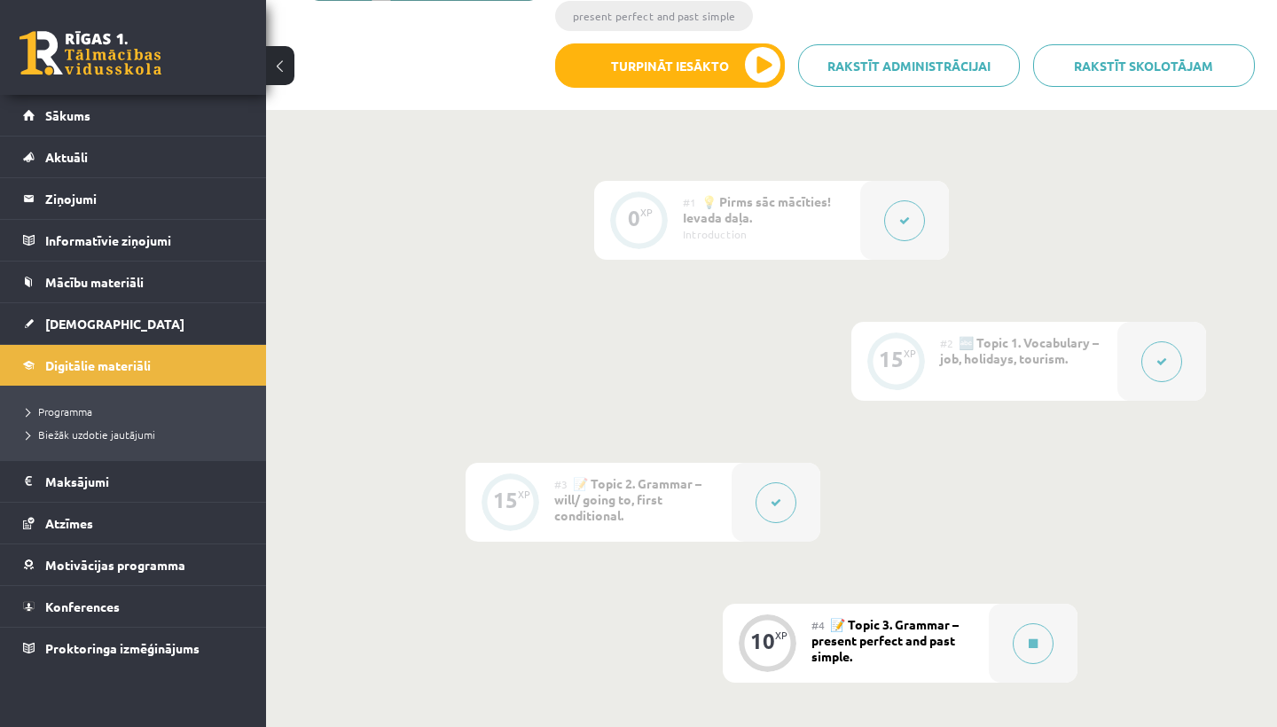
scroll to position [353, 0]
